Goal: Find specific page/section: Find specific page/section

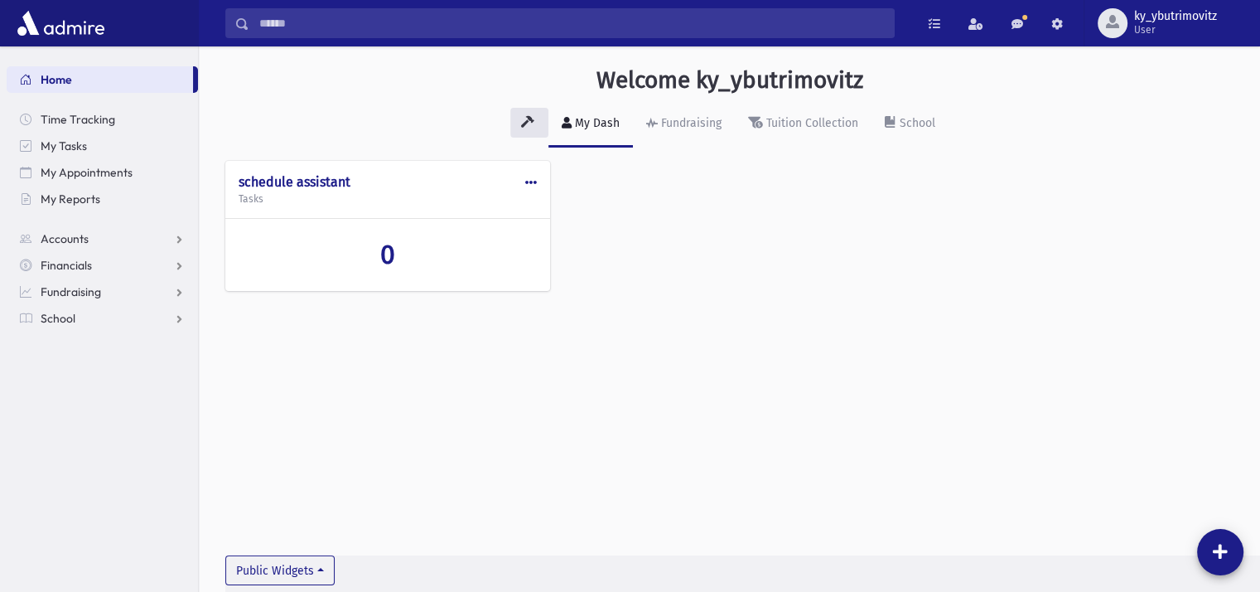
click at [335, 23] on input "Search" at bounding box center [571, 23] width 645 height 30
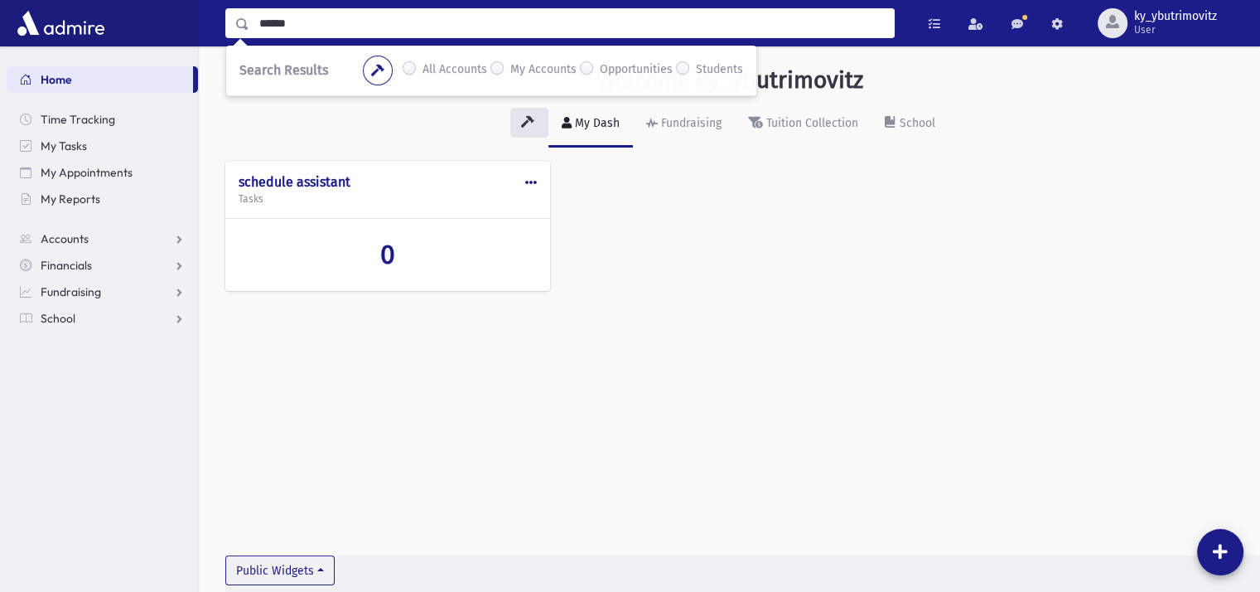
type input "******"
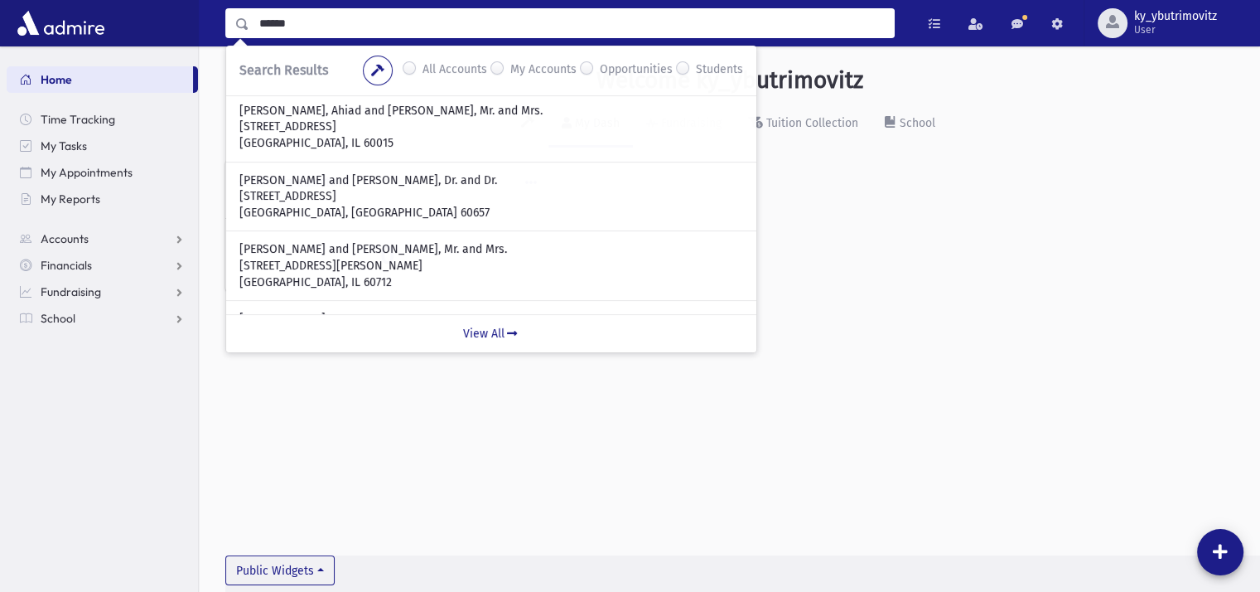
scroll to position [80, 0]
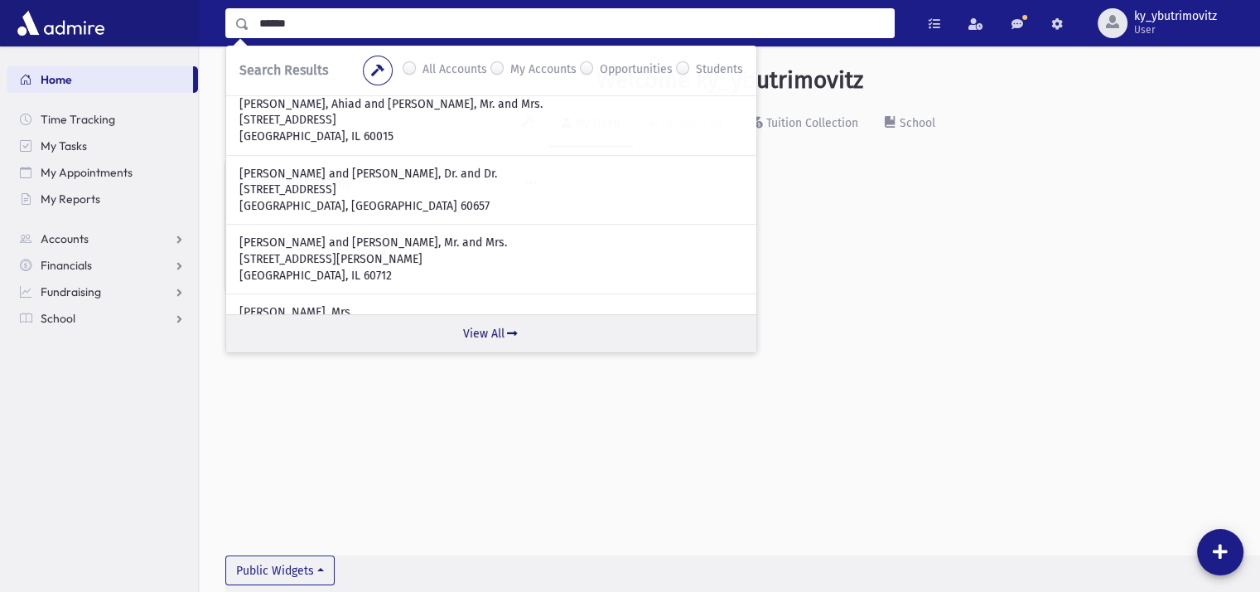
click at [493, 341] on link "View All" at bounding box center [491, 333] width 530 height 38
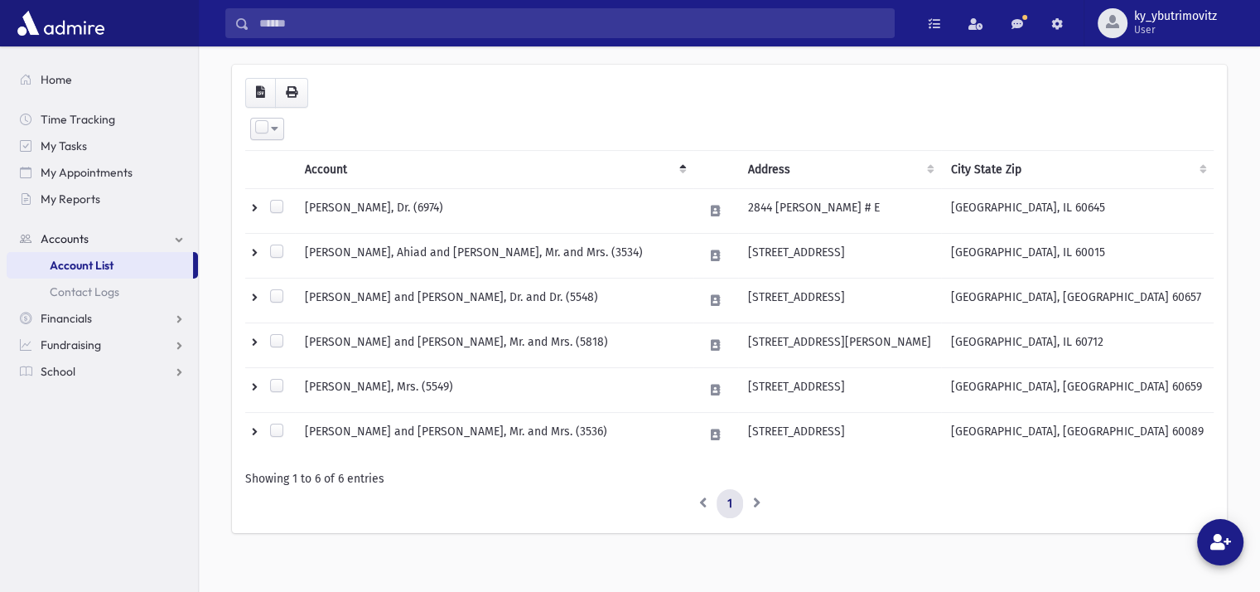
scroll to position [54, 0]
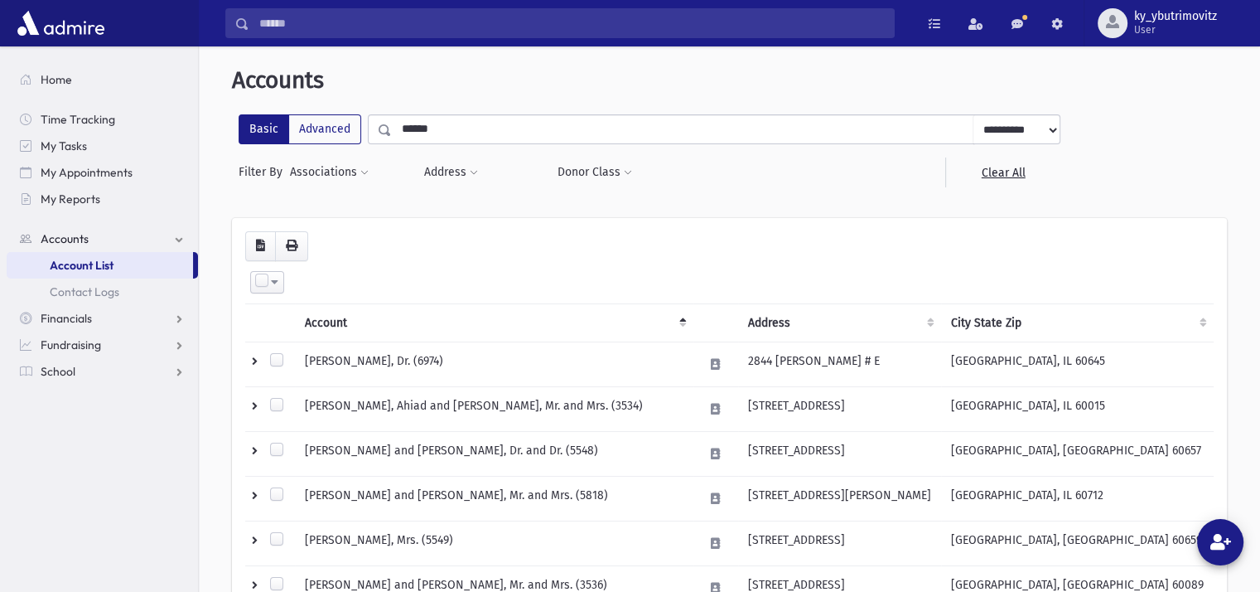
click at [322, 26] on input "Search" at bounding box center [571, 23] width 645 height 30
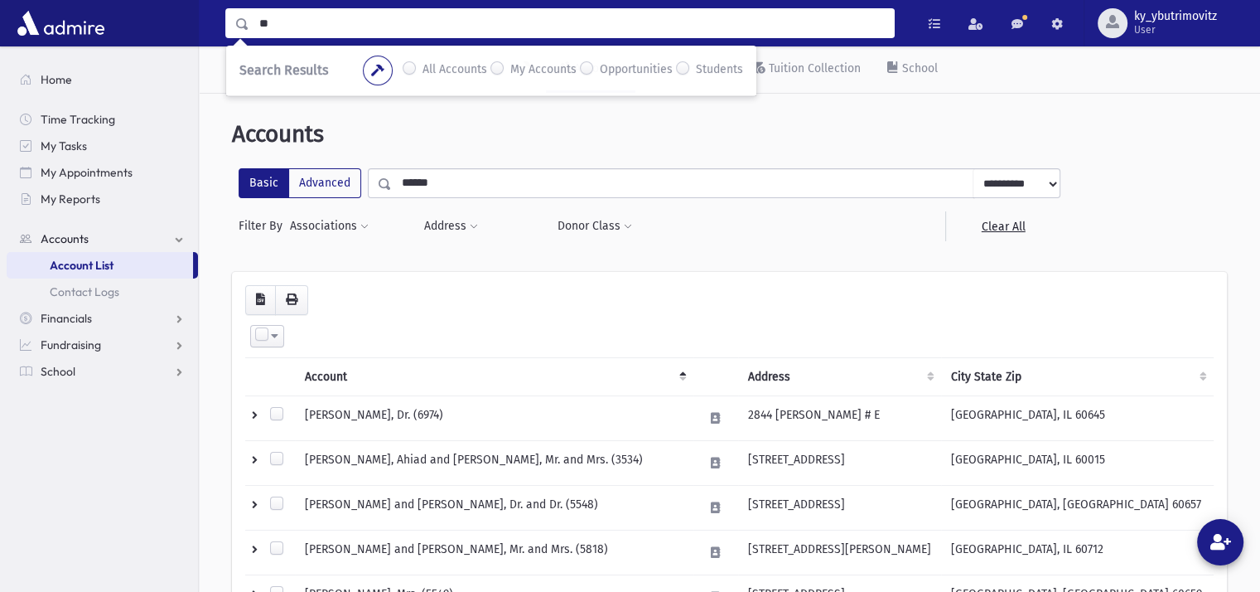
type input "*"
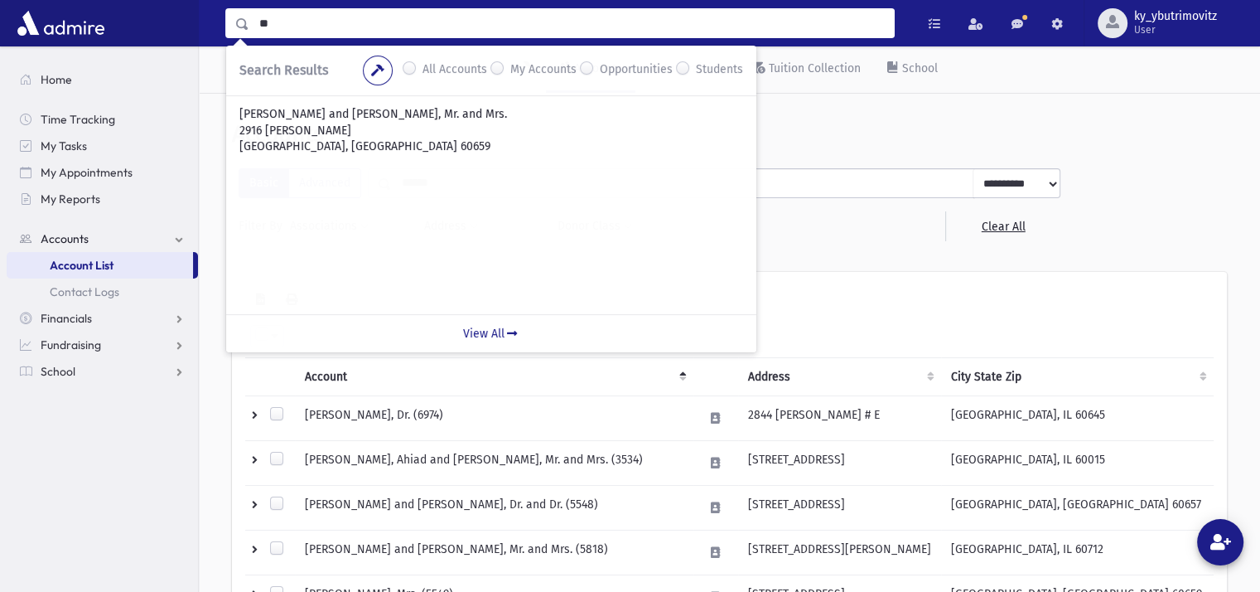
type input "*"
type input "*******"
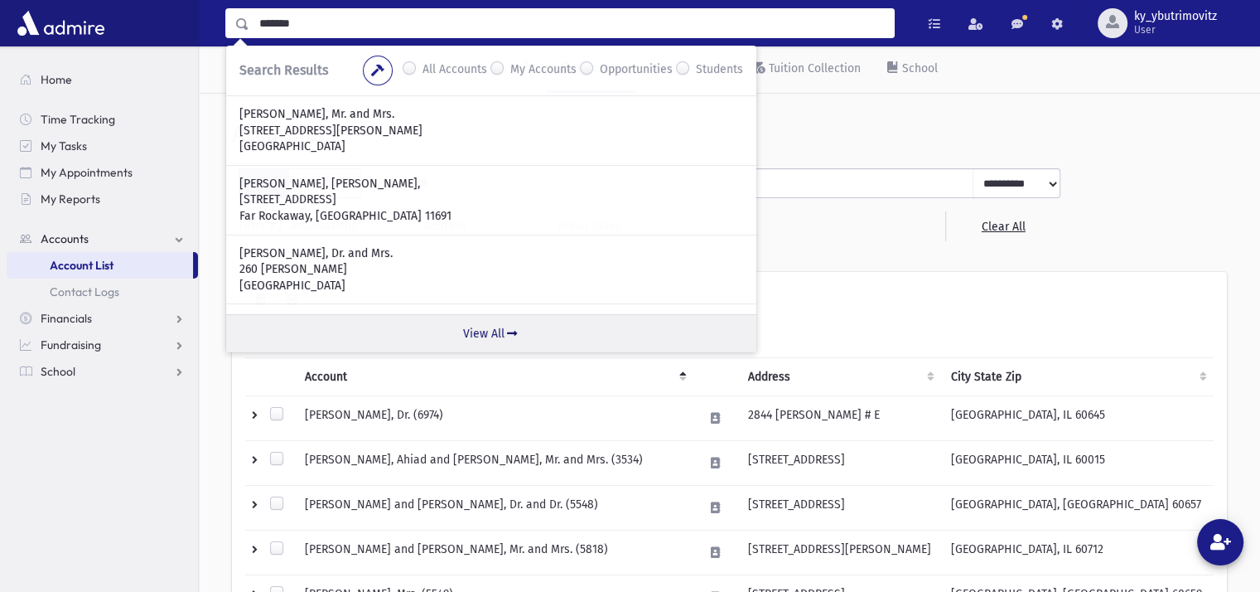
click at [496, 322] on link "View All" at bounding box center [491, 333] width 530 height 38
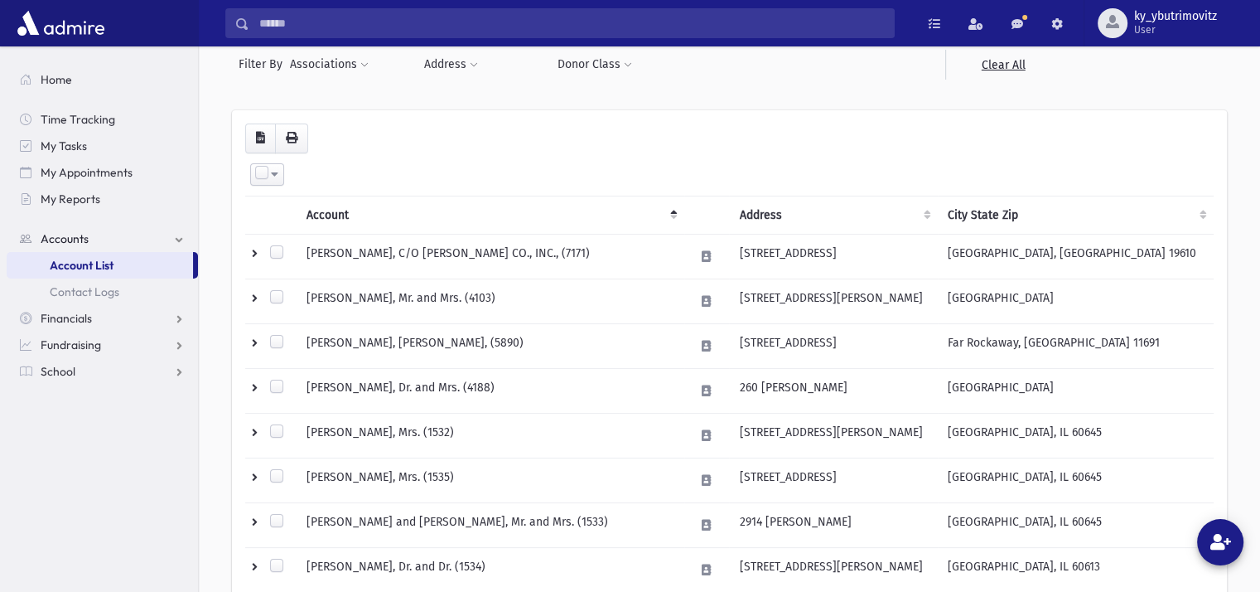
scroll to position [177, 0]
